Goal: Task Accomplishment & Management: Manage account settings

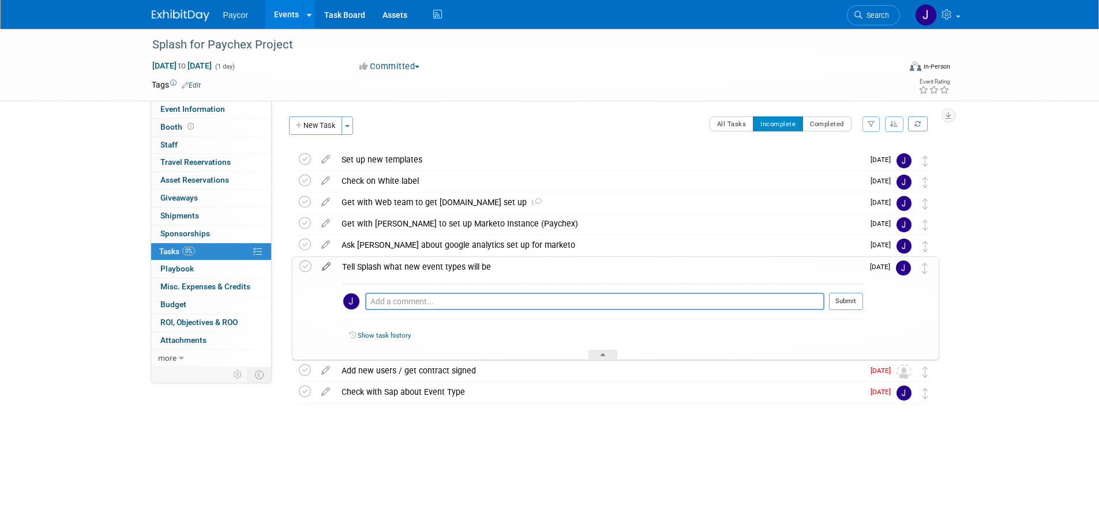
click at [325, 266] on icon at bounding box center [326, 264] width 20 height 14
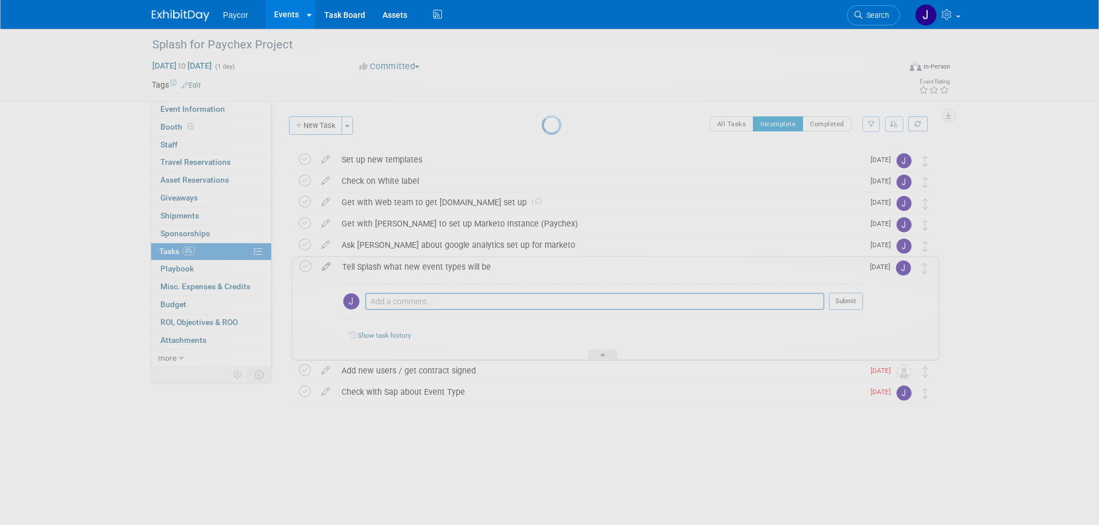
select select "8"
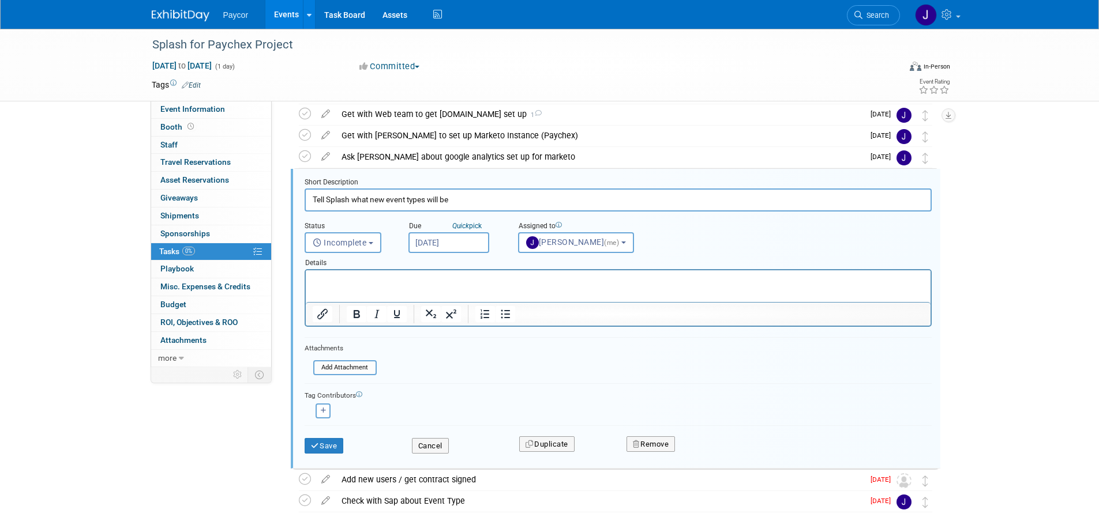
click at [438, 243] on input "[DATE]" at bounding box center [448, 242] width 81 height 21
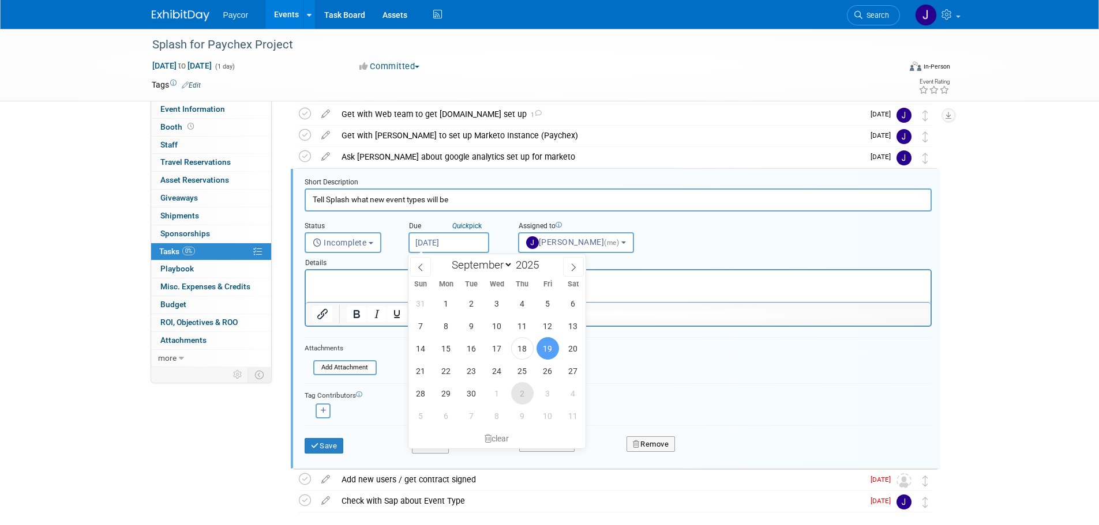
click at [526, 401] on span "2" at bounding box center [522, 393] width 22 height 22
type input "[DATE]"
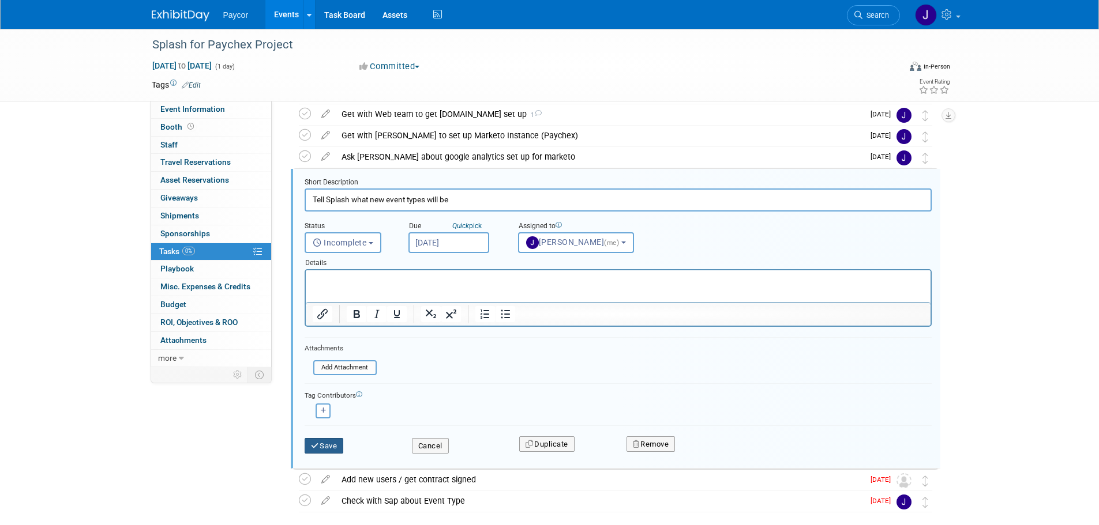
click at [333, 446] on button "Save" at bounding box center [324, 446] width 39 height 16
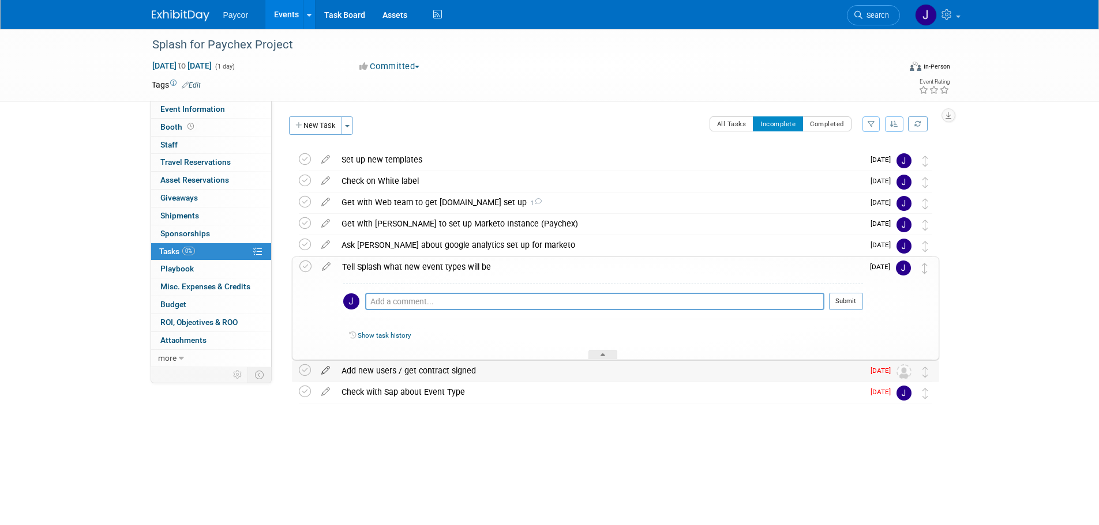
click at [326, 366] on icon at bounding box center [326, 368] width 20 height 14
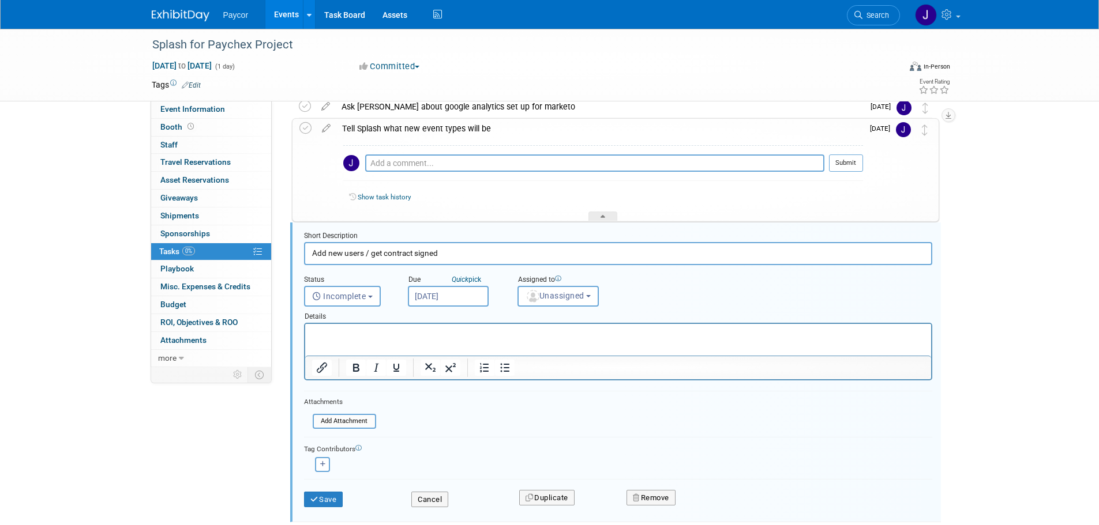
scroll to position [192, 0]
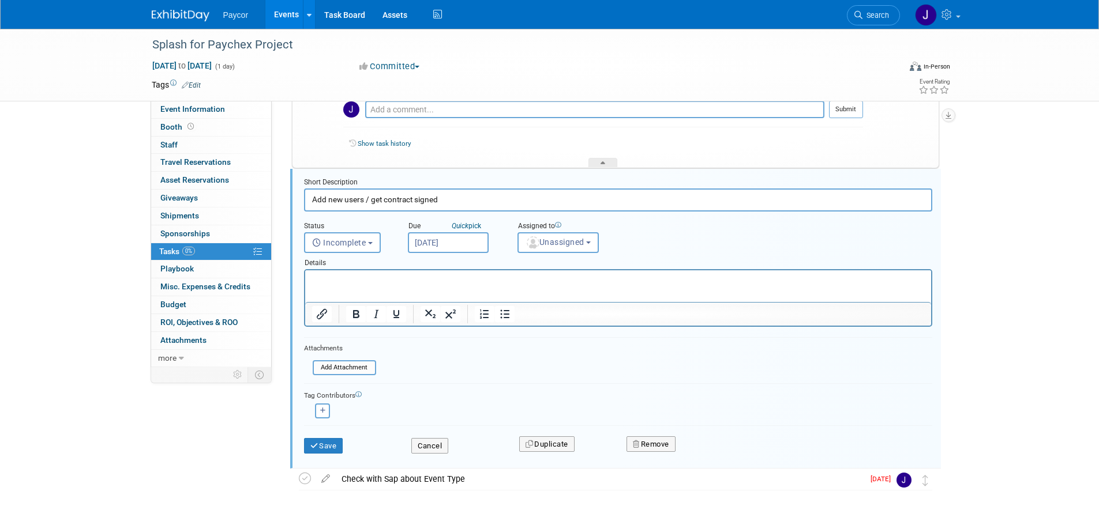
click at [438, 240] on input "[DATE]" at bounding box center [448, 242] width 81 height 21
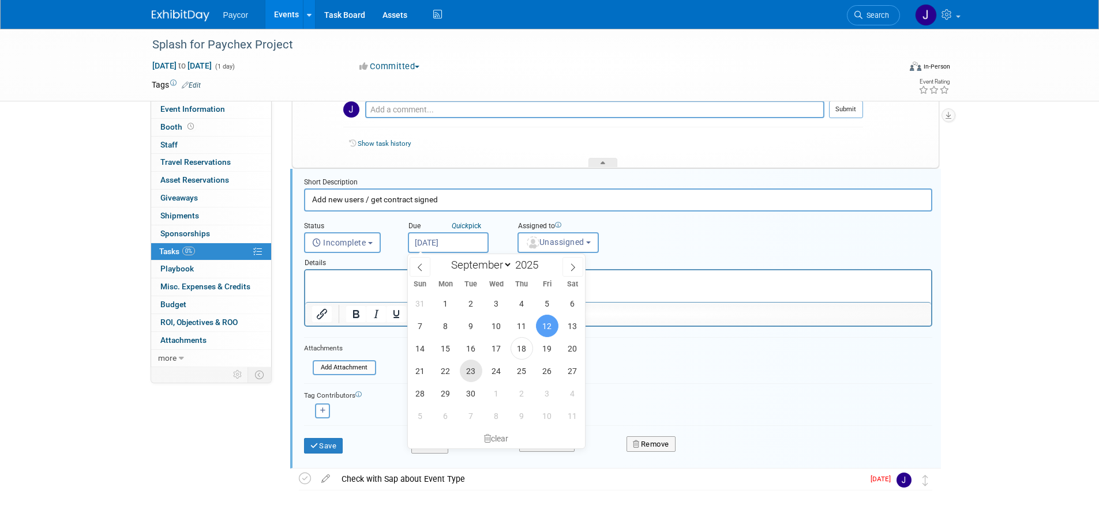
click at [473, 368] on span "23" at bounding box center [471, 371] width 22 height 22
type input "[DATE]"
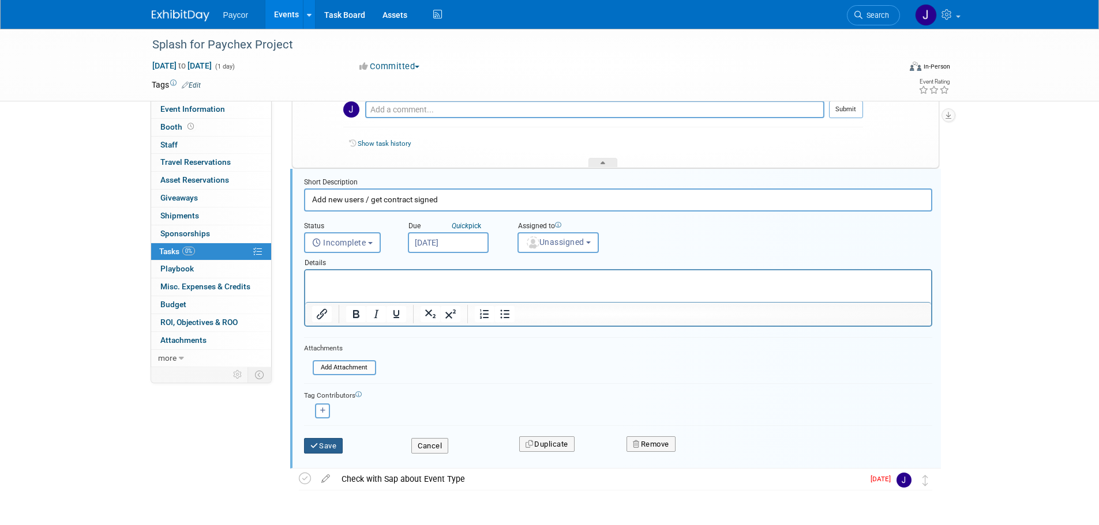
click at [327, 445] on button "Save" at bounding box center [323, 446] width 39 height 16
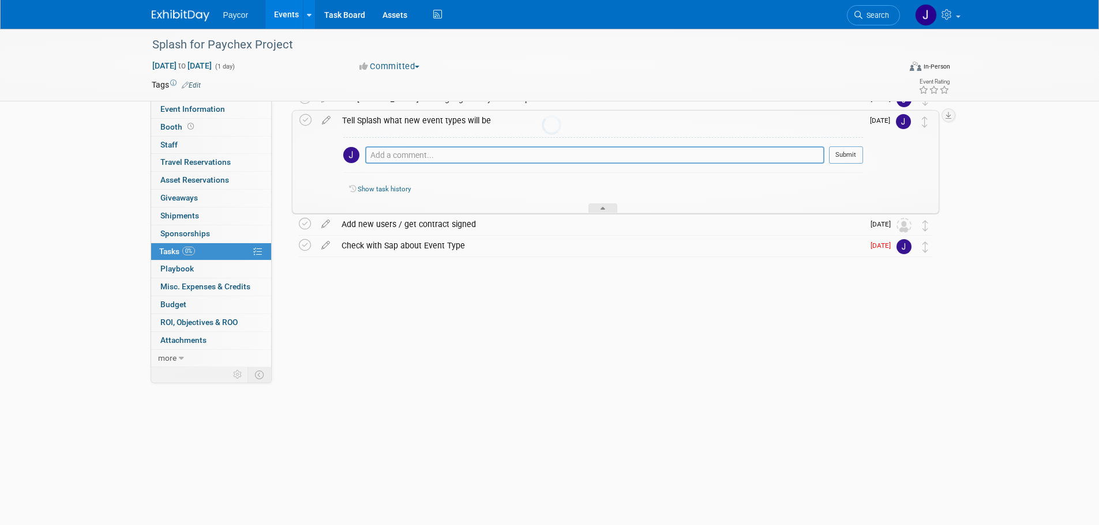
scroll to position [0, 0]
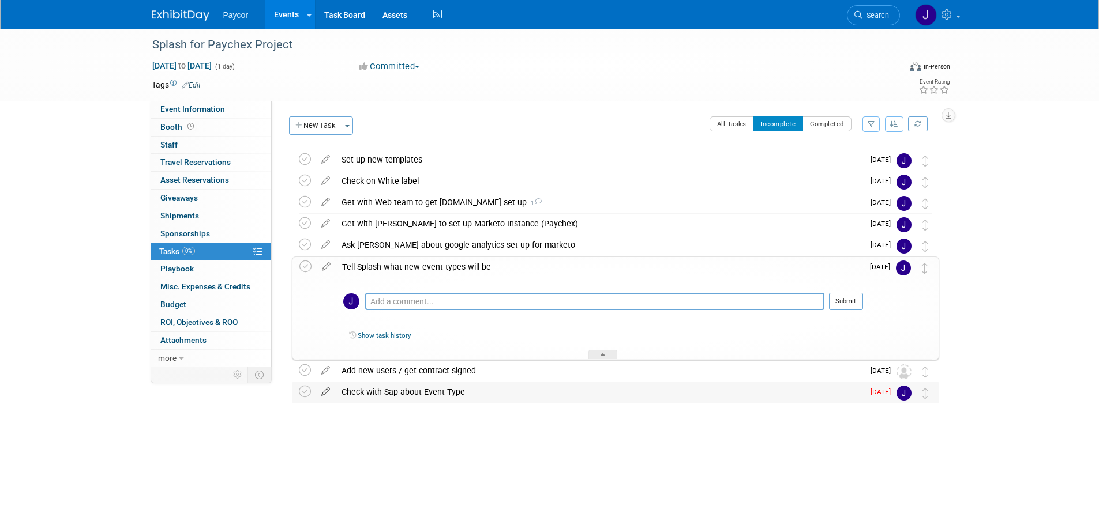
click at [325, 391] on icon at bounding box center [326, 389] width 20 height 14
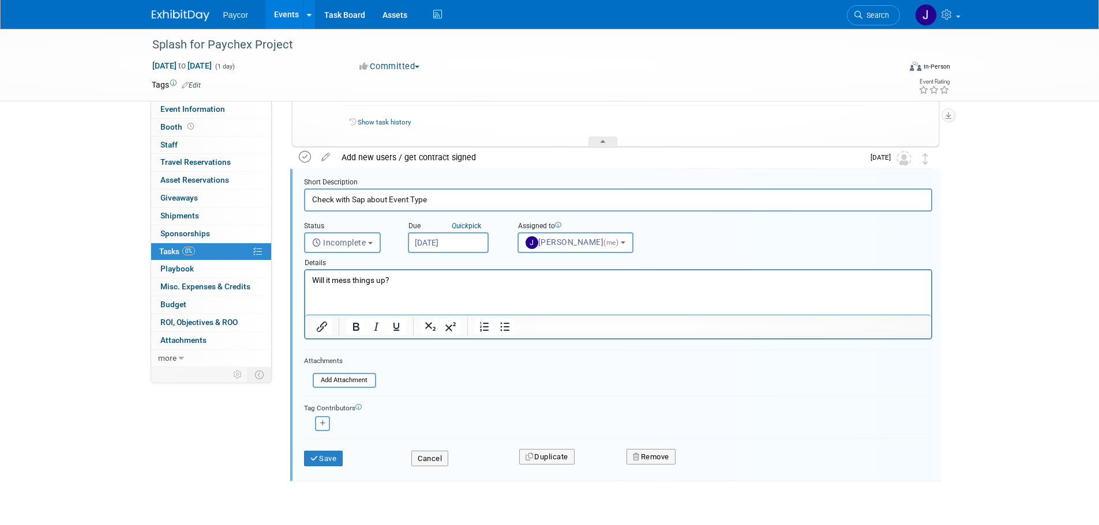
click at [302, 157] on icon at bounding box center [305, 157] width 12 height 12
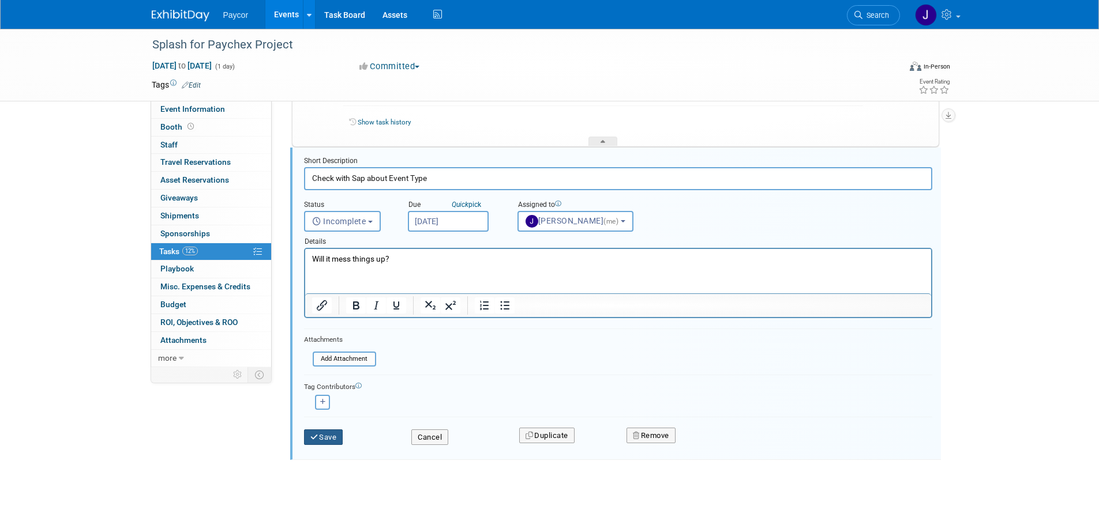
click at [322, 443] on button "Save" at bounding box center [323, 438] width 39 height 16
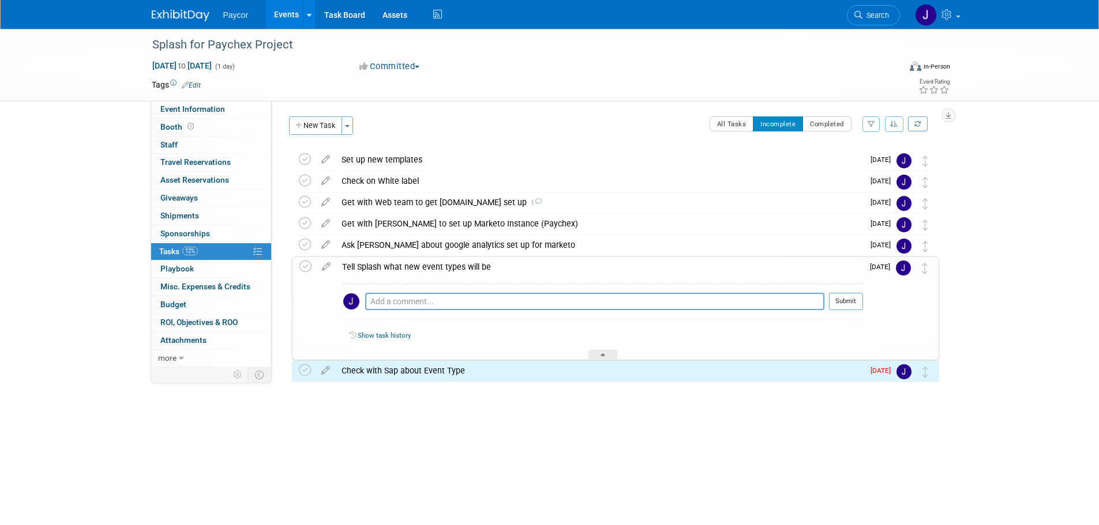
click at [441, 454] on body "Paycor Events Add Event Bulk Upload Events Shareable Event Boards Recently View…" at bounding box center [549, 262] width 1099 height 525
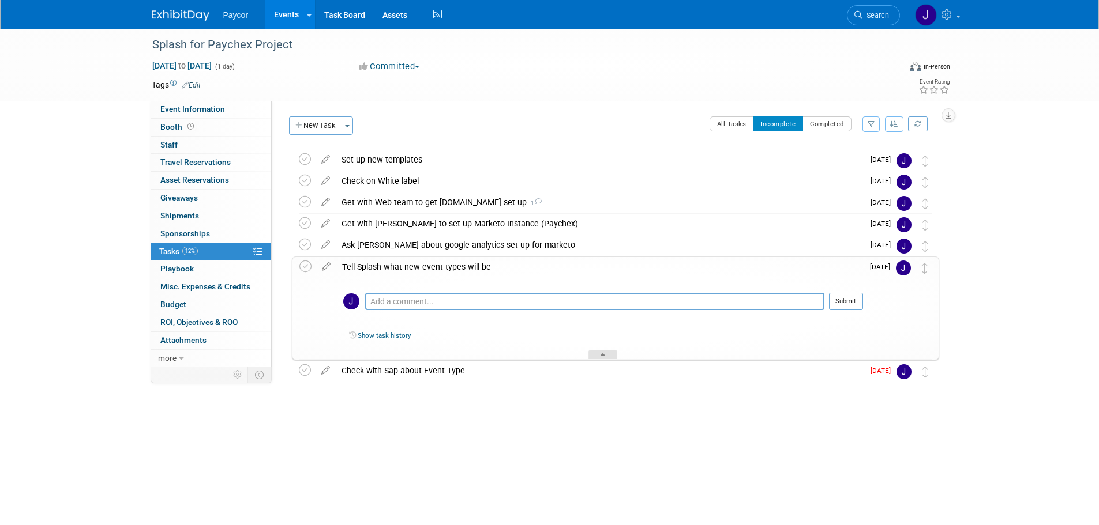
click at [610, 352] on div at bounding box center [602, 355] width 29 height 10
